Goal: Information Seeking & Learning: Learn about a topic

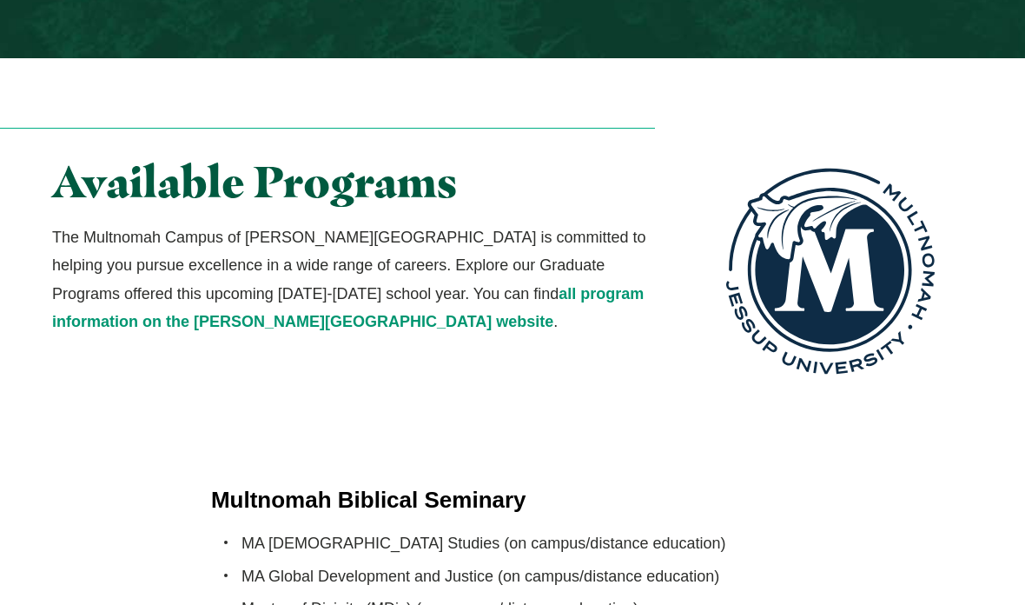
scroll to position [3227, 0]
click at [327, 594] on li "Master of Divinity (MDiv) (on-campus/distance education)" at bounding box center [527, 608] width 572 height 28
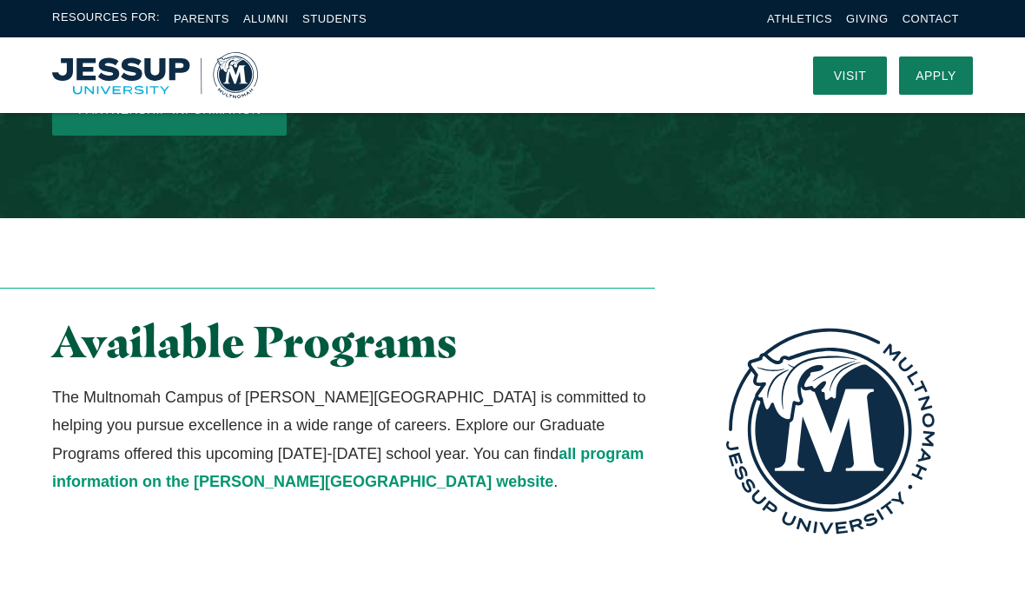
scroll to position [3067, 0]
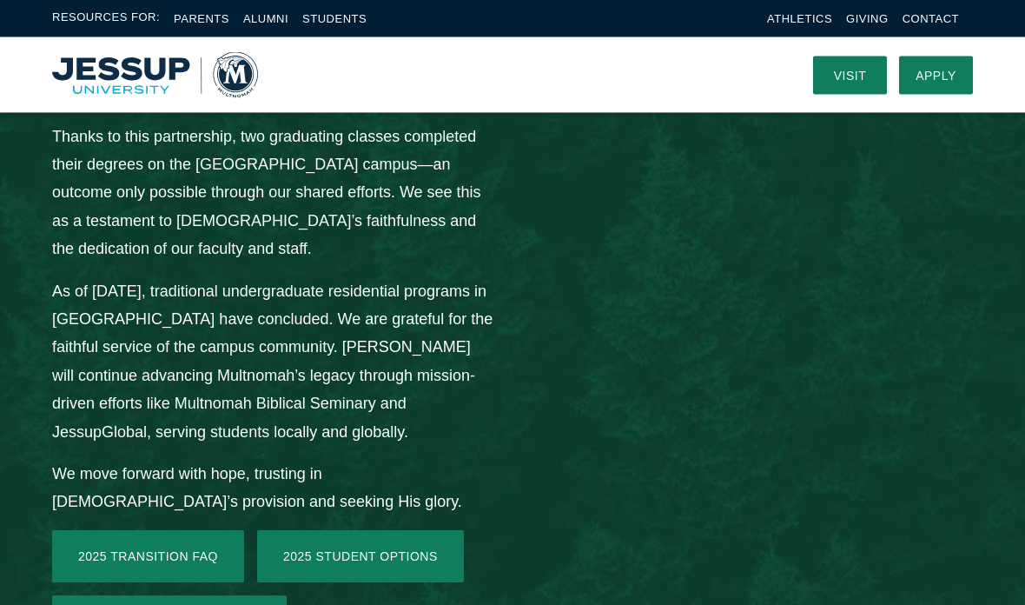
scroll to position [2548, 0]
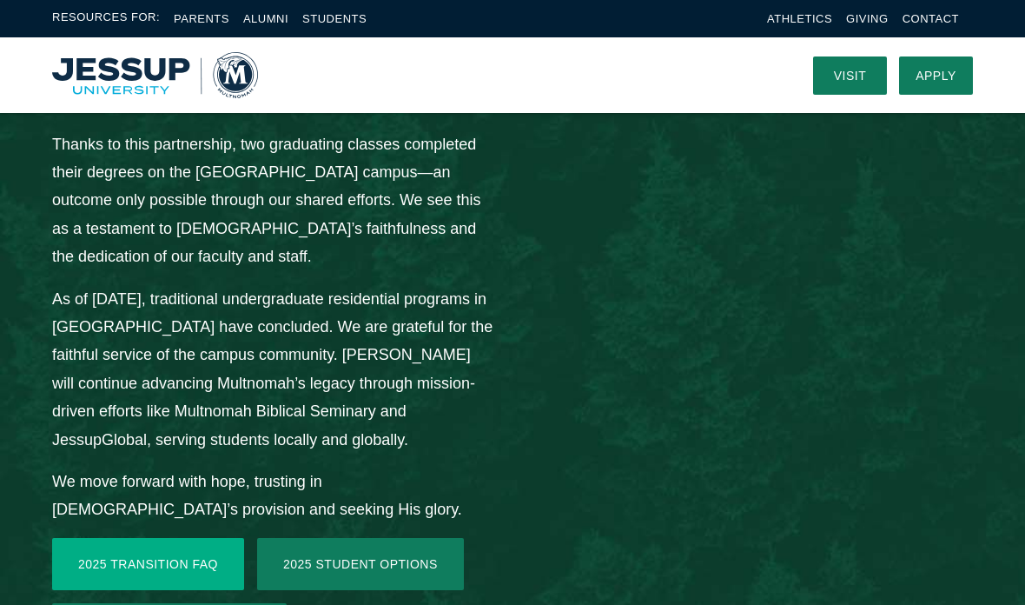
click at [166, 538] on link "2025 Transition FAQ" at bounding box center [148, 564] width 192 height 52
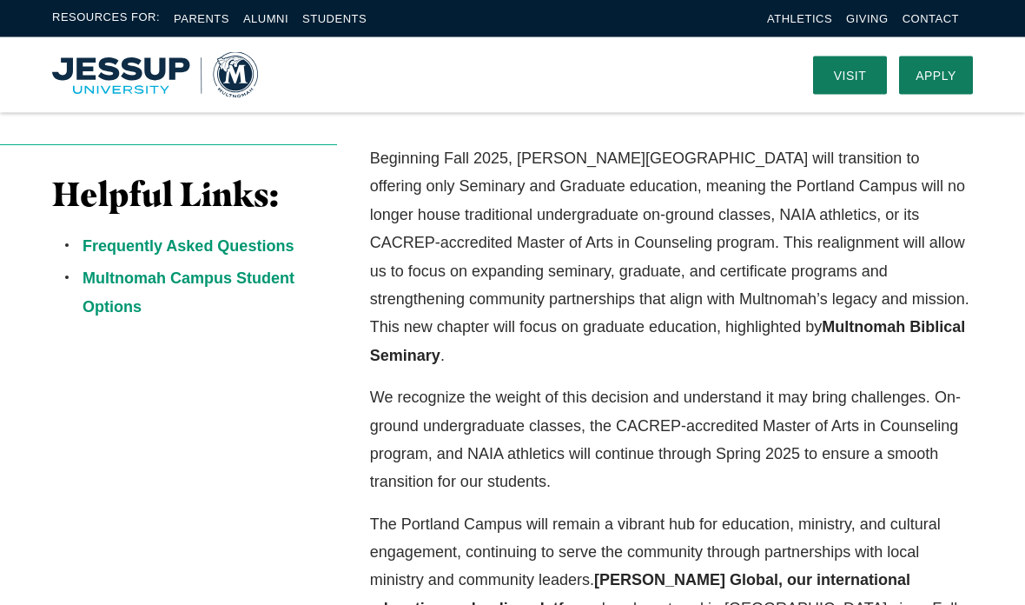
scroll to position [447, 0]
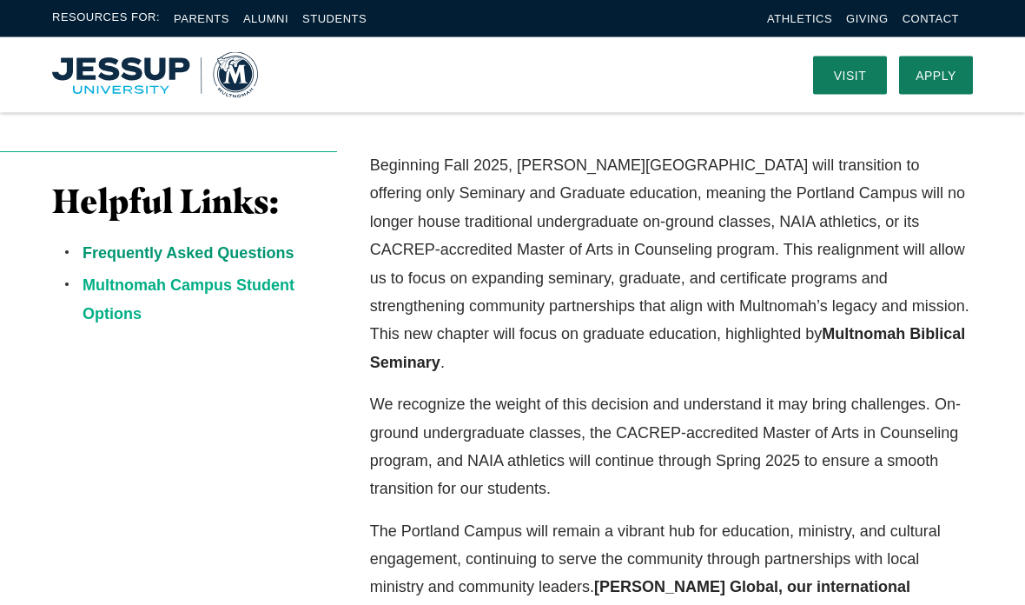
click at [262, 292] on link "Multnomah Campus Student Options" at bounding box center [189, 299] width 212 height 45
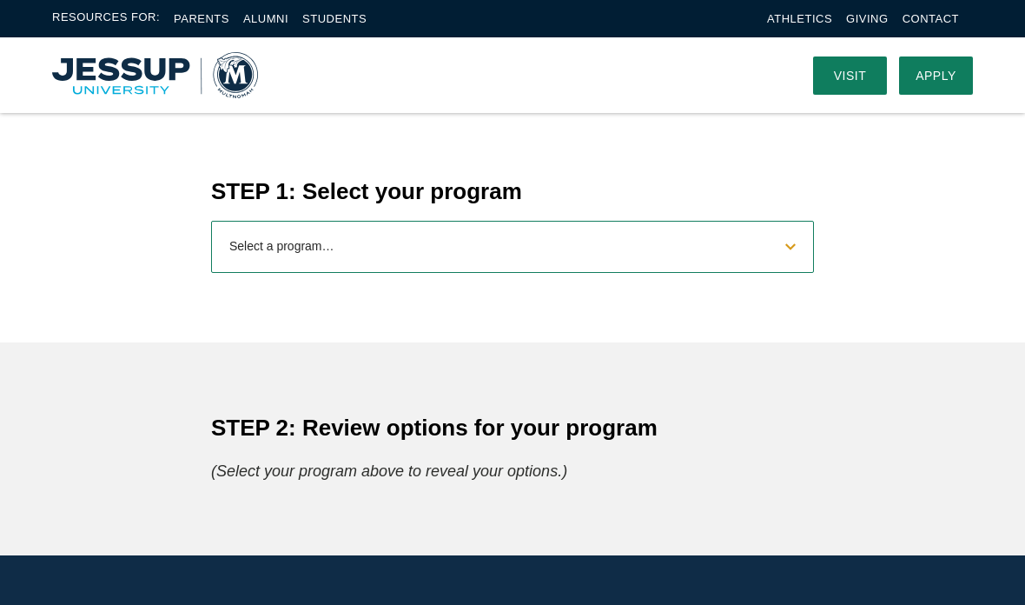
scroll to position [663, 0]
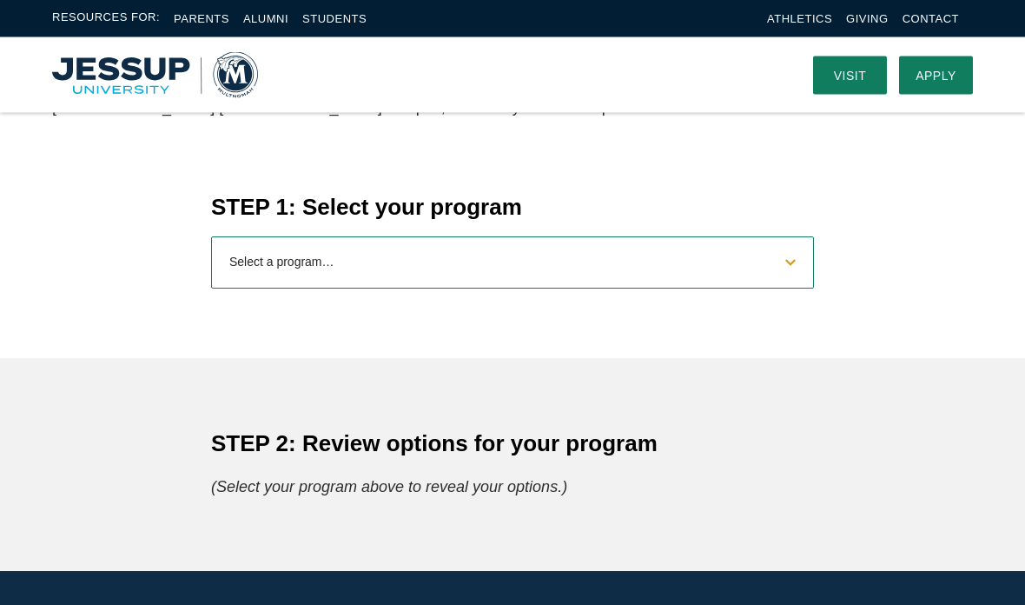
click at [795, 265] on select "Select a program… BS [DEMOGRAPHIC_DATA] and Theology BS Biology BS Business Adm…" at bounding box center [512, 263] width 603 height 52
